Goal: Check status: Check status

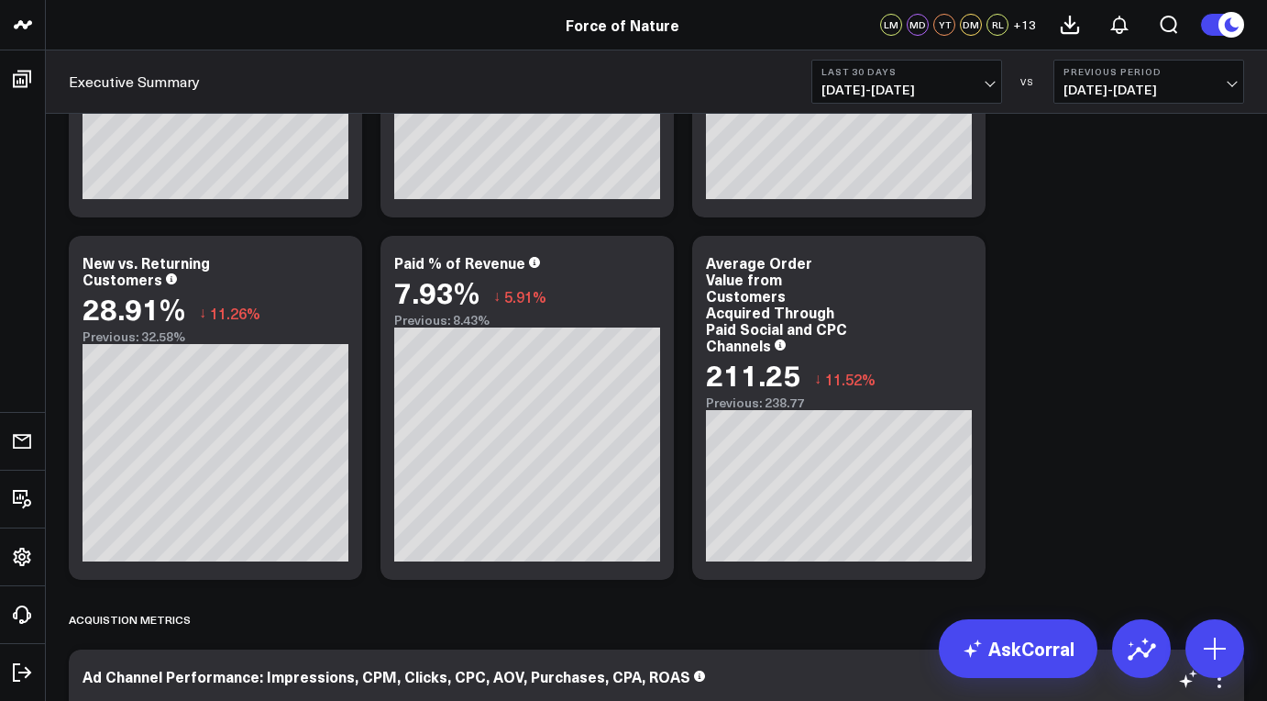
scroll to position [1745, 0]
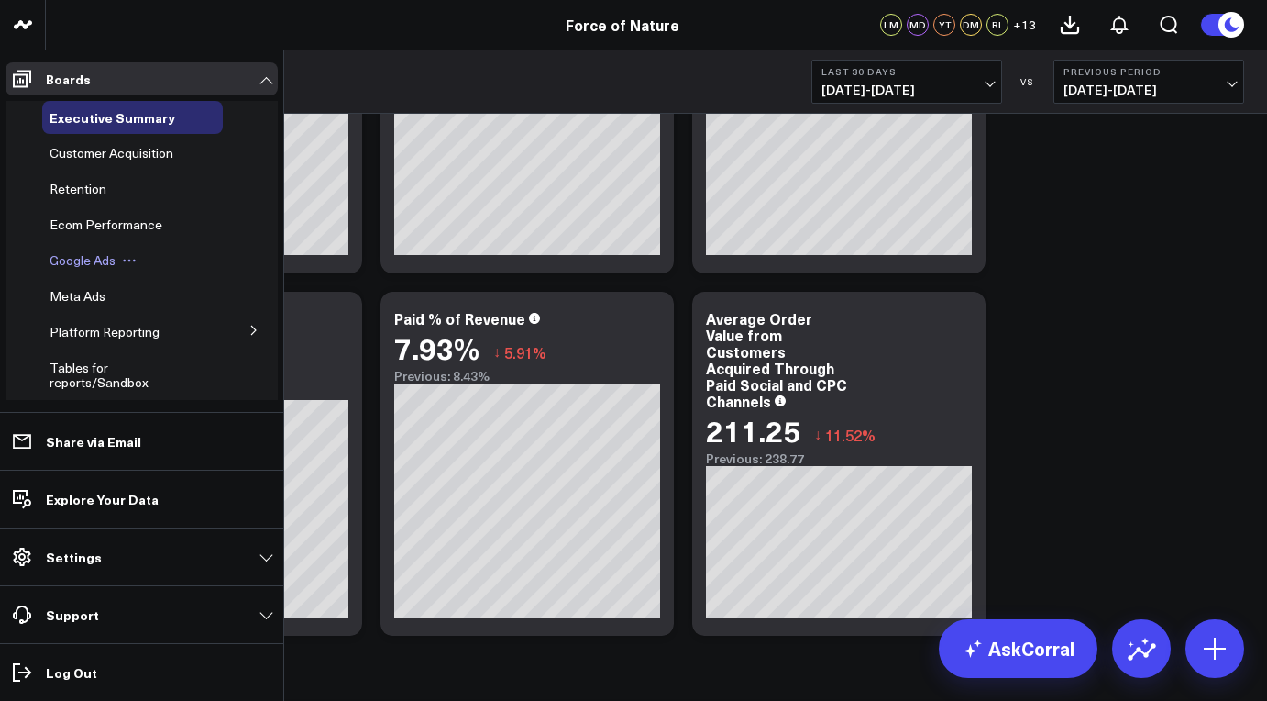
click at [86, 262] on span "Google Ads" at bounding box center [83, 259] width 66 height 17
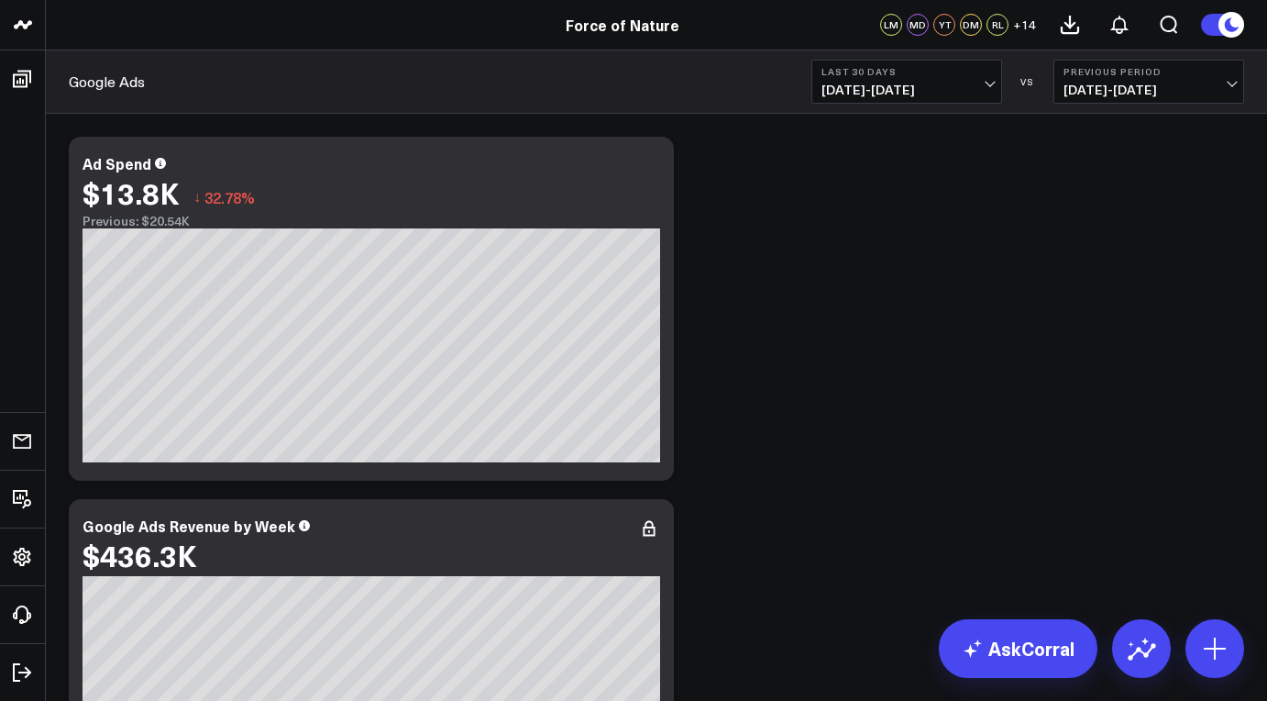
click at [992, 85] on button "Last 30 Days [DATE] - [DATE]" at bounding box center [907, 82] width 191 height 44
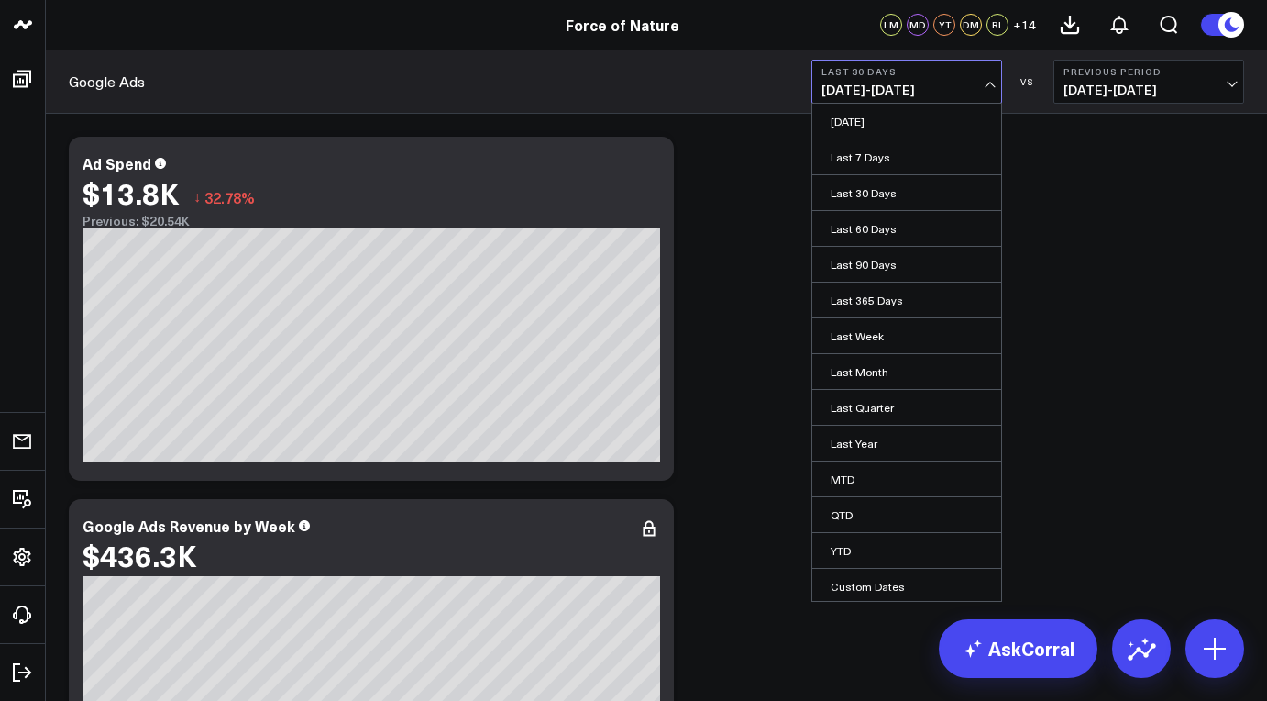
click at [873, 370] on link "Last Month" at bounding box center [906, 371] width 189 height 35
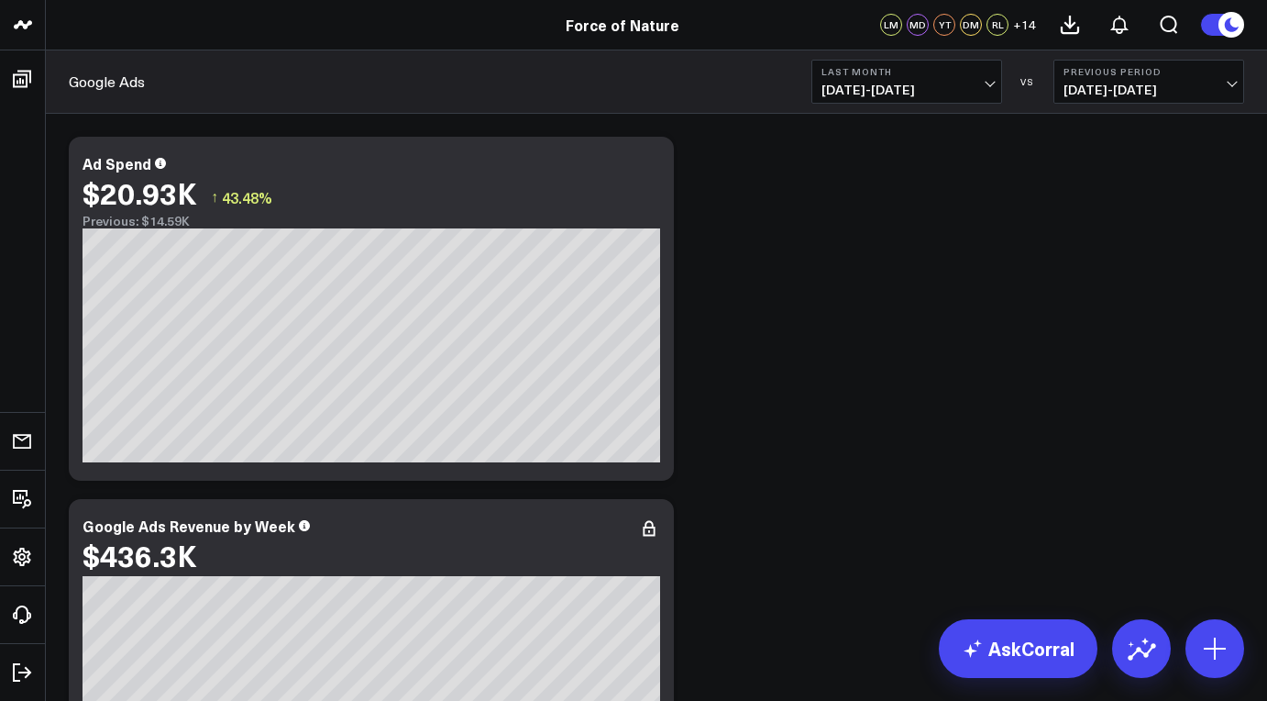
click at [988, 83] on span "[DATE] - [DATE]" at bounding box center [907, 90] width 171 height 15
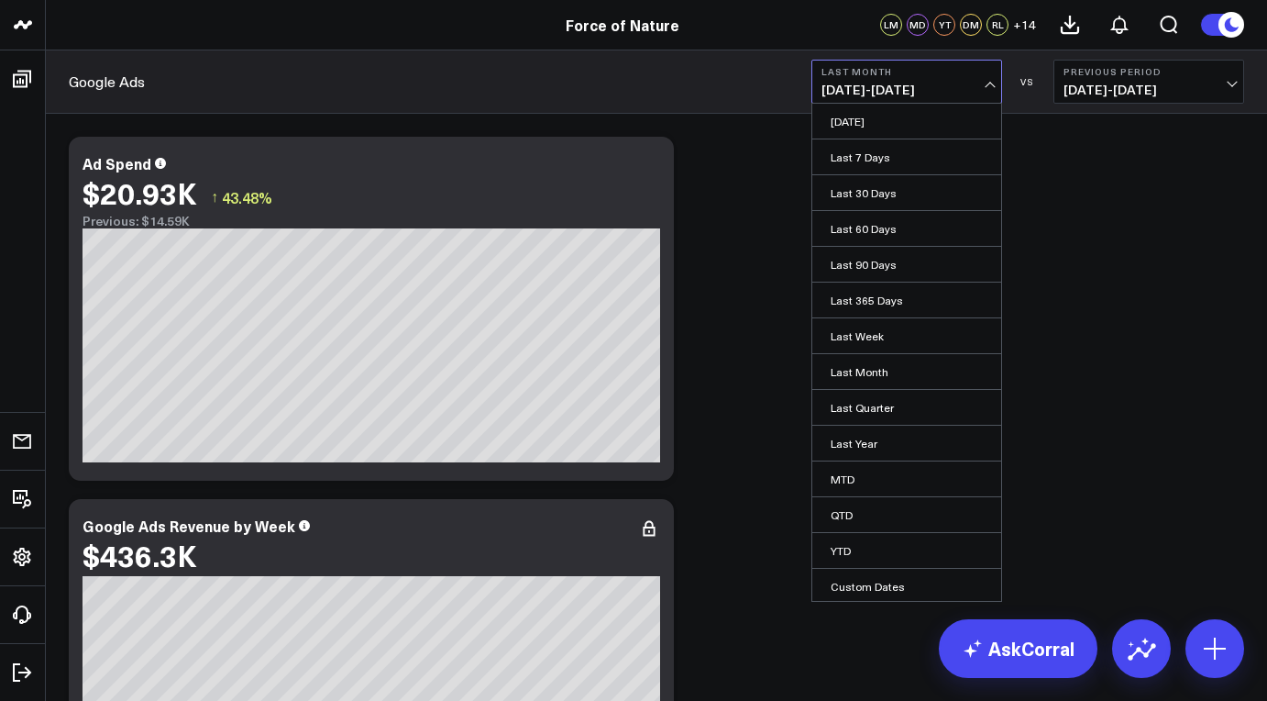
click at [847, 480] on link "MTD" at bounding box center [906, 478] width 189 height 35
